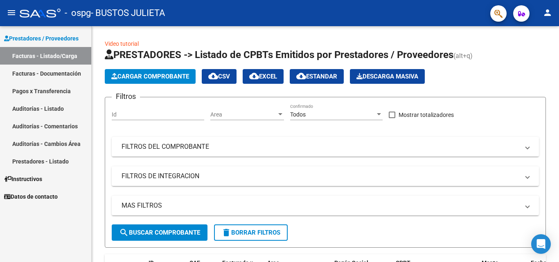
click at [69, 71] on link "Facturas - Documentación" at bounding box center [45, 74] width 91 height 18
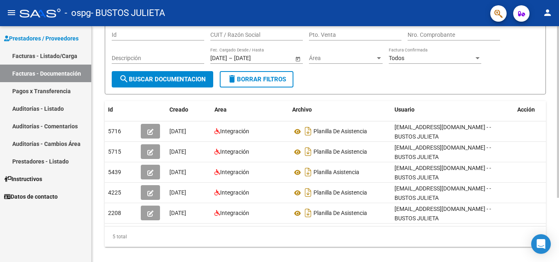
scroll to position [88, 0]
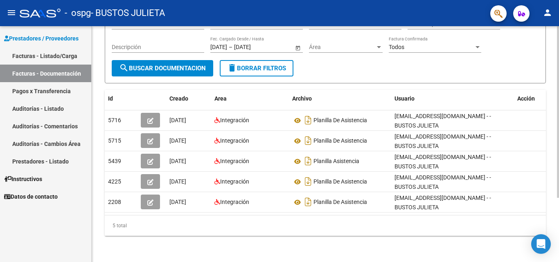
click at [558, 134] on div at bounding box center [558, 176] width 2 height 172
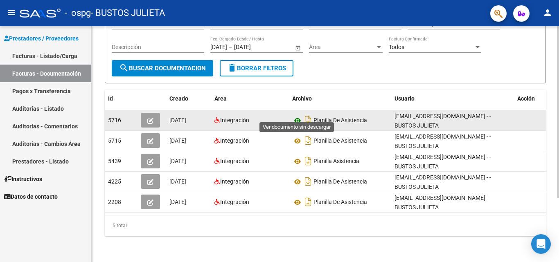
click at [295, 116] on icon at bounding box center [297, 121] width 11 height 10
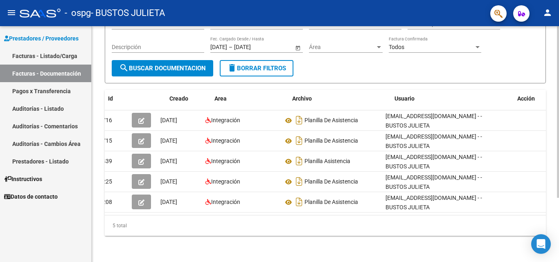
scroll to position [0, 0]
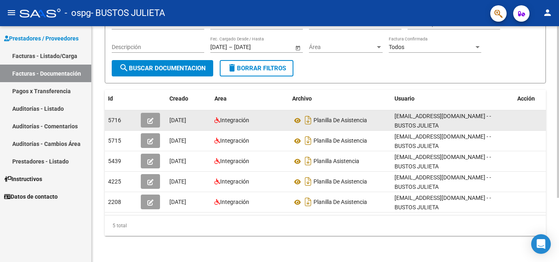
click at [152, 118] on icon "button" at bounding box center [150, 121] width 6 height 6
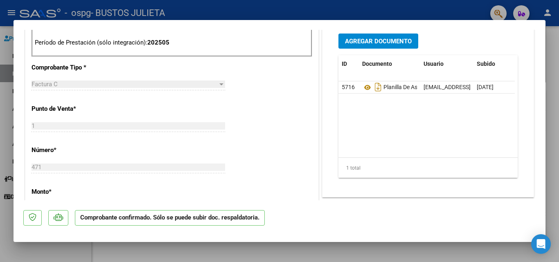
scroll to position [326, 0]
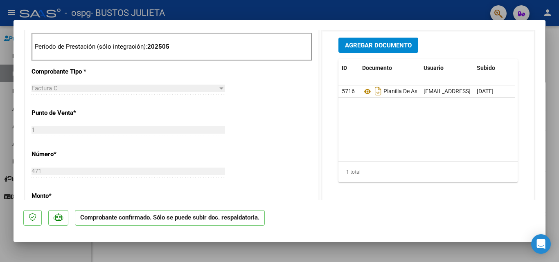
click at [441, 7] on div at bounding box center [279, 131] width 559 height 262
type input "$ 0,00"
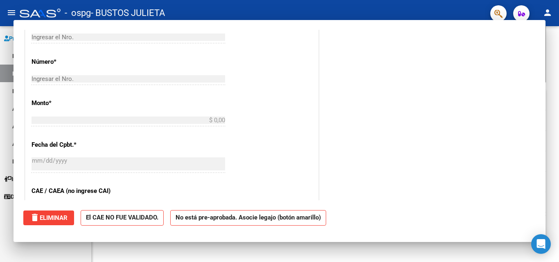
scroll to position [204, 0]
